Goal: Find contact information: Find contact information

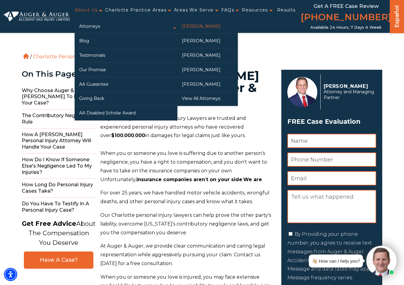
click at [201, 25] on link "[PERSON_NAME]" at bounding box center [207, 26] width 60 height 14
click at [204, 43] on link "[PERSON_NAME]" at bounding box center [207, 41] width 60 height 14
click at [211, 56] on link "[PERSON_NAME]" at bounding box center [207, 55] width 60 height 14
click at [212, 71] on link "[PERSON_NAME]" at bounding box center [207, 70] width 60 height 14
click at [195, 85] on link "[PERSON_NAME]" at bounding box center [207, 84] width 60 height 14
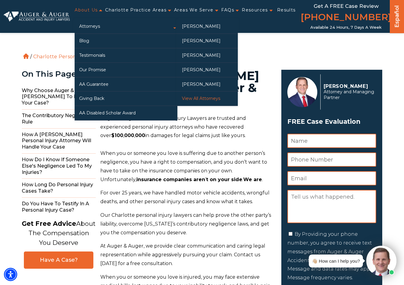
click at [200, 97] on link "View All Attorneys" at bounding box center [207, 99] width 60 height 14
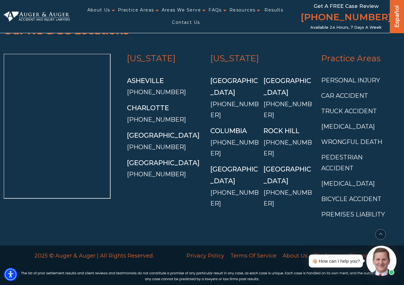
scroll to position [1492, 0]
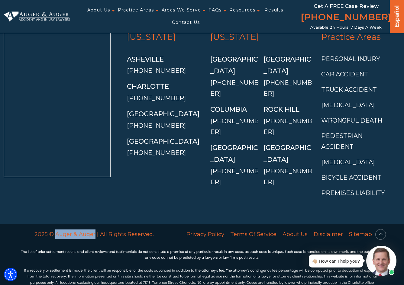
drag, startPoint x: 55, startPoint y: 217, endPoint x: 95, endPoint y: 224, distance: 40.2
click at [95, 224] on div "2025 © Auger & Auger | All Rights Reserved." at bounding box center [94, 234] width 154 height 21
copy p "Auger & Auger"
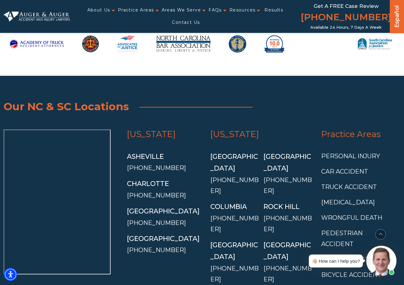
scroll to position [1401, 0]
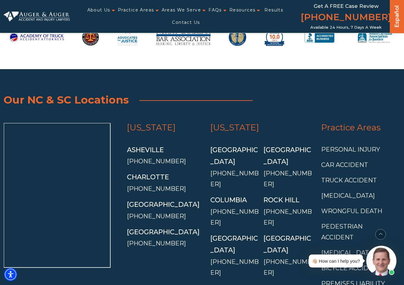
click at [168, 122] on link "[US_STATE]" at bounding box center [151, 127] width 49 height 10
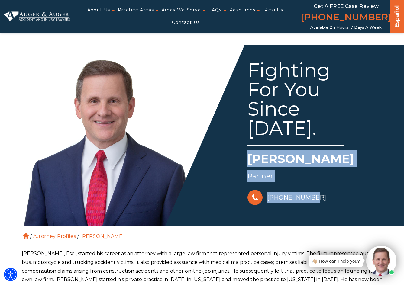
drag, startPoint x: 270, startPoint y: 147, endPoint x: 321, endPoint y: 190, distance: 66.6
click at [321, 190] on div "Fighting For You Since 1988. Herbert W. Auger Partner 828-222-7649" at bounding box center [292, 125] width 181 height 161
copy div "Herbert W. Auger Partner 828-222-7649"
click at [378, 188] on div "[PHONE_NUMBER]" at bounding box center [315, 197] width 136 height 18
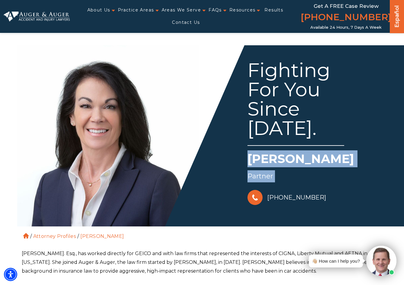
drag, startPoint x: 246, startPoint y: 148, endPoint x: 312, endPoint y: 181, distance: 73.5
click at [312, 181] on div "Fighting For You Since 1992. Arlene P. Auger Partner 828-222-7649" at bounding box center [292, 125] width 181 height 161
click at [230, 146] on div "Fighting For You Since 1992. Arlene P. Auger Partner 828-222-7649" at bounding box center [292, 125] width 181 height 161
drag, startPoint x: 250, startPoint y: 146, endPoint x: 313, endPoint y: 185, distance: 73.5
click at [313, 185] on div "Fighting For You Since 1992. Arlene P. Auger Partner 828-222-7649" at bounding box center [292, 125] width 181 height 161
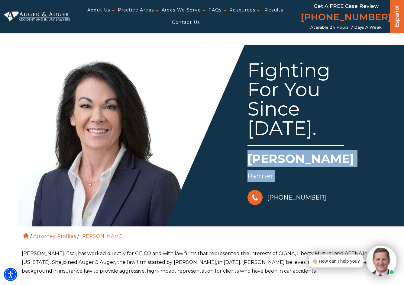
click at [313, 188] on div "828-222-7649" at bounding box center [315, 197] width 136 height 18
click at [245, 141] on div "Fighting For You Since 1992. Arlene P. Auger Partner 828-222-7649" at bounding box center [292, 125] width 181 height 161
drag, startPoint x: 260, startPoint y: 155, endPoint x: 306, endPoint y: 185, distance: 54.2
click at [306, 185] on div "Fighting For You Since 1992. Arlene P. Auger Partner 828-222-7649" at bounding box center [292, 125] width 181 height 161
copy div "Arlene P. Auger Partner 828-222-7649"
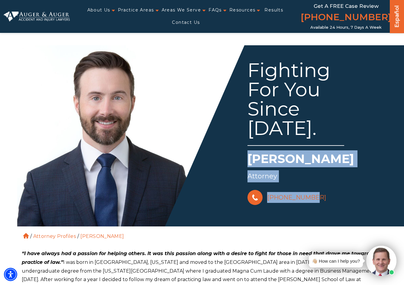
drag, startPoint x: 249, startPoint y: 143, endPoint x: 307, endPoint y: 183, distance: 71.0
click at [307, 183] on div "Fighting For You Since 2012. Hunter Gillespie Attorney 828-222-7649" at bounding box center [292, 125] width 181 height 161
copy div "Hunter Gillespie Attorney 828-222-7649"
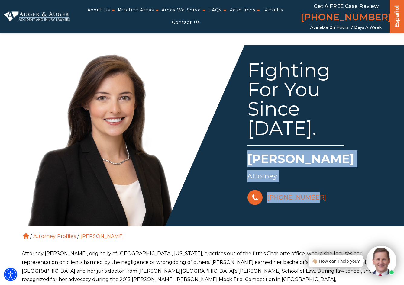
drag, startPoint x: 246, startPoint y: 143, endPoint x: 306, endPoint y: 184, distance: 72.9
click at [306, 184] on div "Fighting For You Since 2015. Madison McLawhorn Attorney 828-222-7649" at bounding box center [292, 125] width 181 height 161
copy div "Madison McLawhorn Attorney 828-222-7649"
click at [377, 189] on div "828-222-7649" at bounding box center [315, 197] width 136 height 18
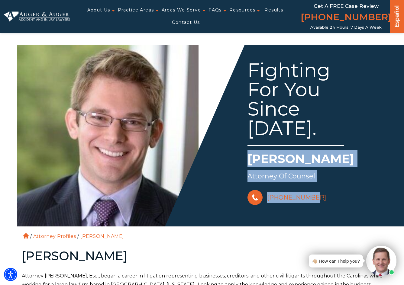
drag, startPoint x: 250, startPoint y: 142, endPoint x: 308, endPoint y: 182, distance: 70.3
click at [308, 182] on div "Fighting For You Since [DATE]. [PERSON_NAME] Attorney of Counsel [PHONE_NUMBER]" at bounding box center [292, 125] width 181 height 161
copy div "[PERSON_NAME] Attorney of Counsel [PHONE_NUMBER]"
click at [356, 188] on div "[PHONE_NUMBER]" at bounding box center [315, 197] width 136 height 18
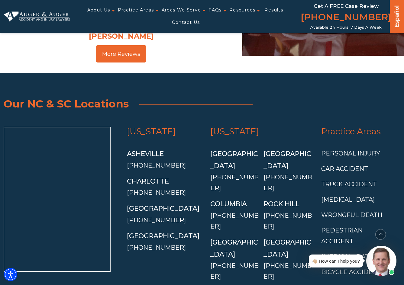
scroll to position [2216, 0]
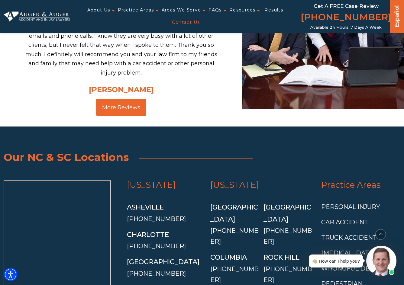
click at [187, 22] on link "Contact Us" at bounding box center [186, 22] width 28 height 12
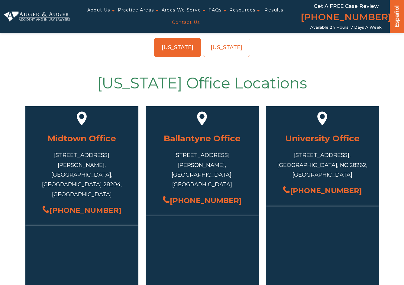
scroll to position [211, 0]
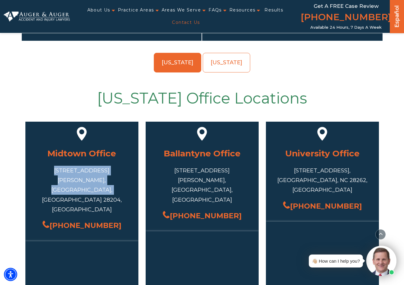
drag, startPoint x: 51, startPoint y: 155, endPoint x: 102, endPoint y: 165, distance: 52.1
click at [102, 166] on div "[STREET_ADDRESS][PERSON_NAME]" at bounding box center [81, 190] width 95 height 49
copy div "[STREET_ADDRESS][PERSON_NAME]"
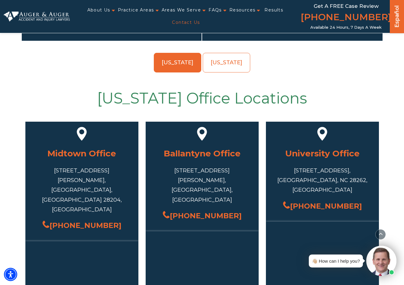
click at [344, 57] on div "[US_STATE] [US_STATE]" at bounding box center [201, 64] width 353 height 22
drag, startPoint x: 381, startPoint y: 17, endPoint x: 301, endPoint y: 15, distance: 79.5
click at [301, 15] on div "About Us Attorneys [PERSON_NAME] [PERSON_NAME] [PERSON_NAME] [PERSON_NAME][GEOG…" at bounding box center [235, 16] width 330 height 33
copy div "Contact Us Get a FREE Case Review [PHONE_NUMBER]"
